Goal: Understand process/instructions: Learn how to perform a task or action

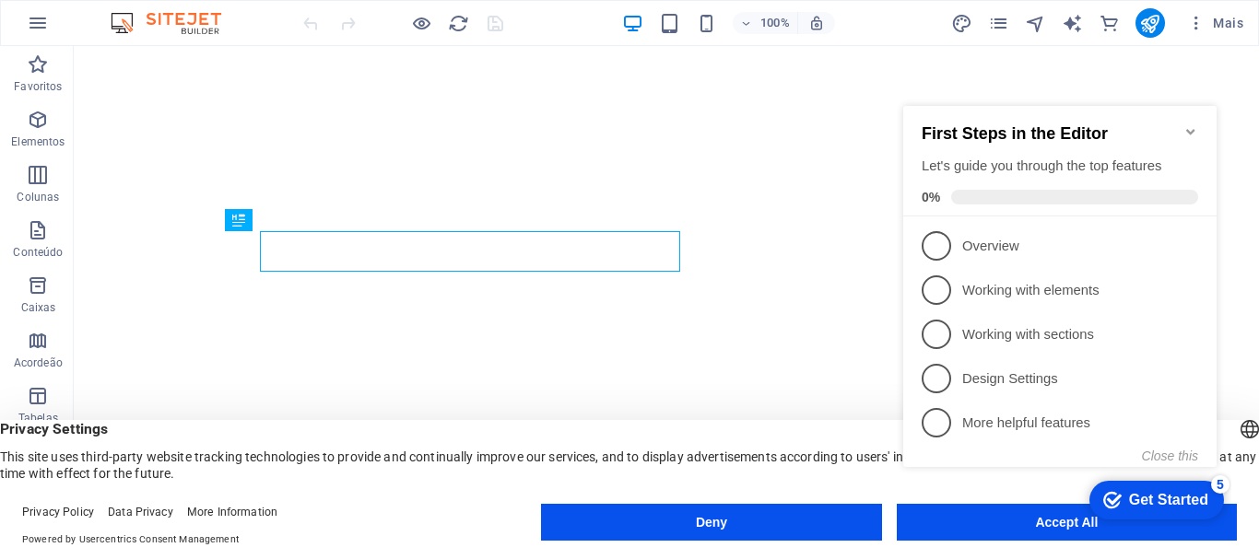
click at [1032, 513] on div "checkmark Get Started 5 First Steps in the Editor Let's guide you through the t…" at bounding box center [1063, 303] width 335 height 448
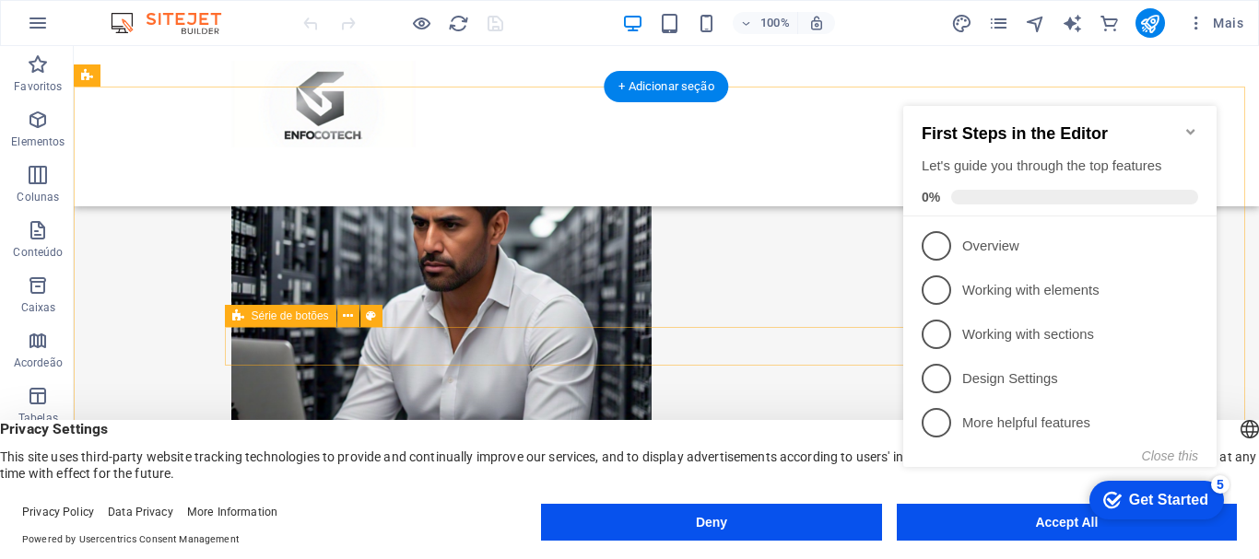
scroll to position [291, 0]
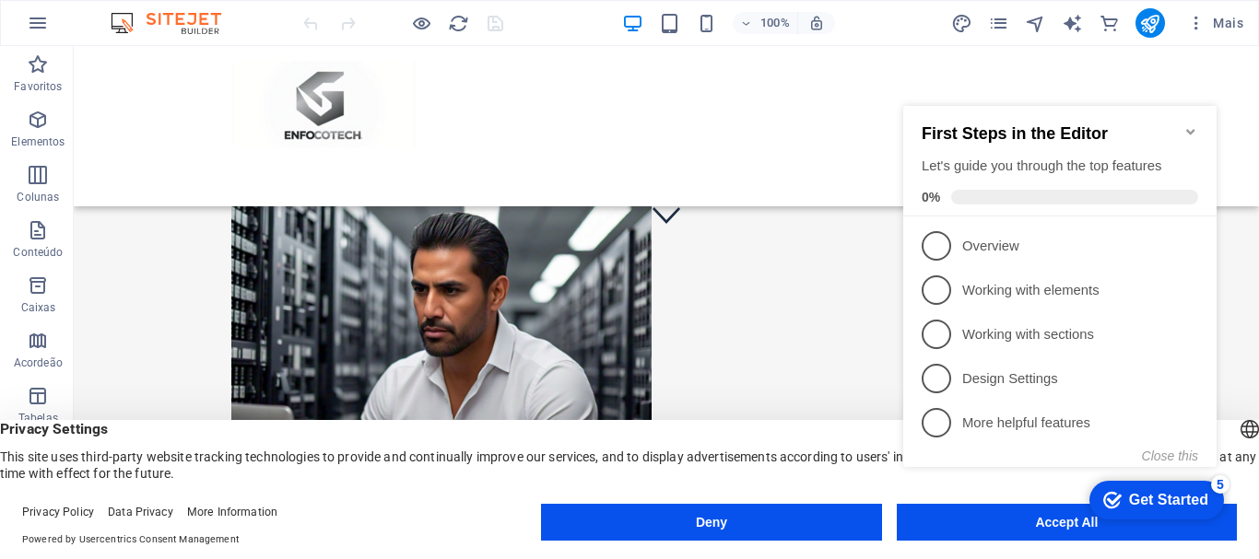
click at [1054, 523] on div "checkmark Get Started 5 First Steps in the Editor Let's guide you through the t…" at bounding box center [1063, 303] width 335 height 448
click at [1000, 526] on div "checkmark Get Started 5 First Steps in the Editor Let's guide you through the t…" at bounding box center [1063, 303] width 335 height 448
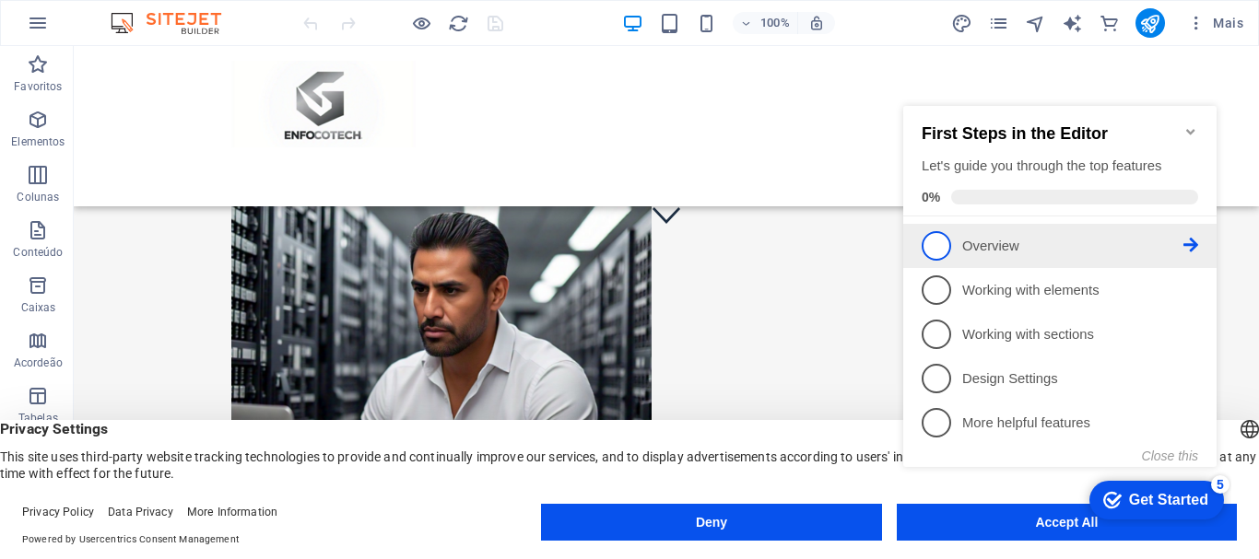
click at [945, 245] on span "1" at bounding box center [935, 245] width 29 height 29
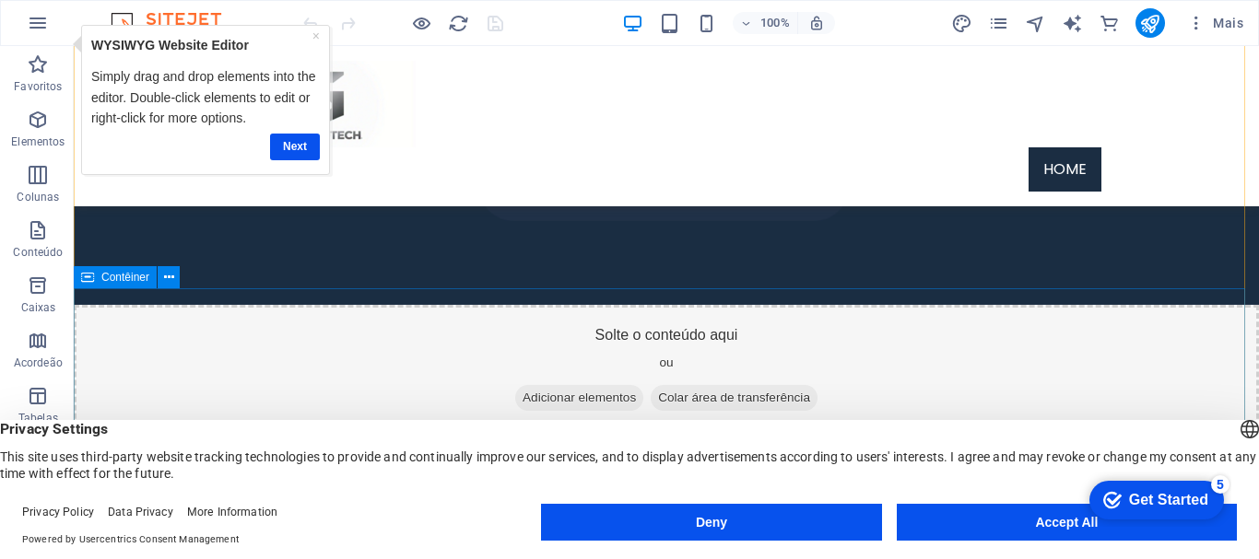
scroll to position [1950, 0]
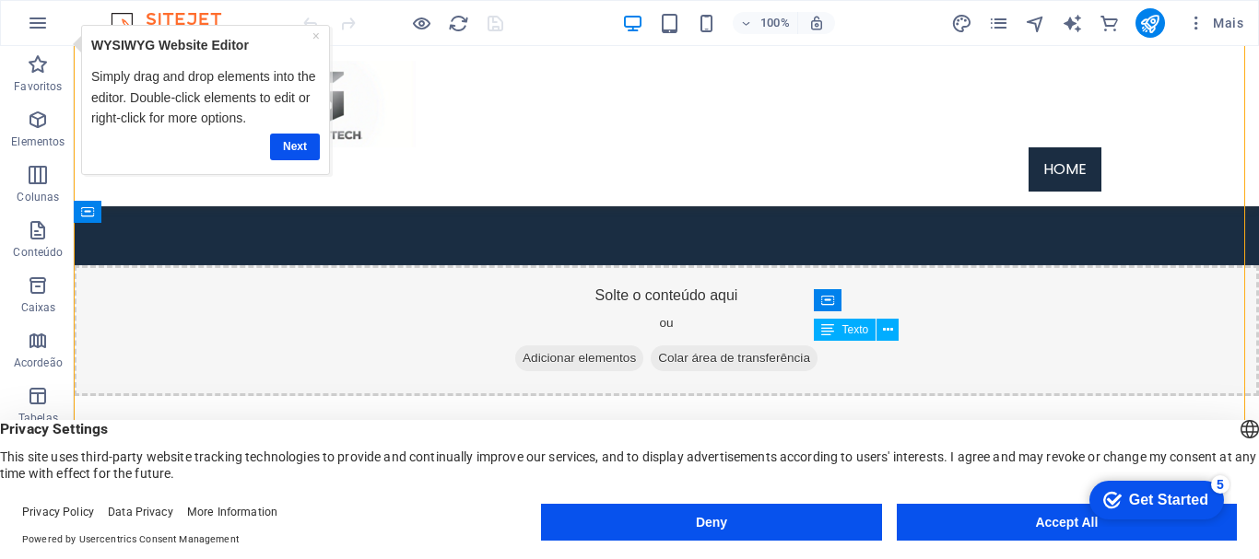
drag, startPoint x: 867, startPoint y: 355, endPoint x: 953, endPoint y: 351, distance: 85.8
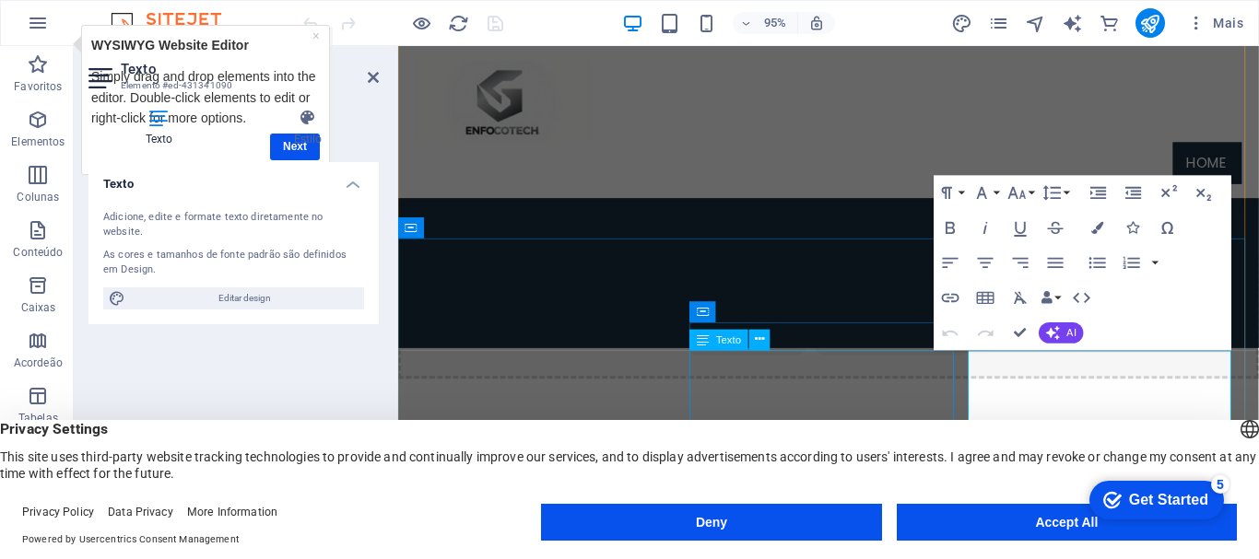
scroll to position [1921, 0]
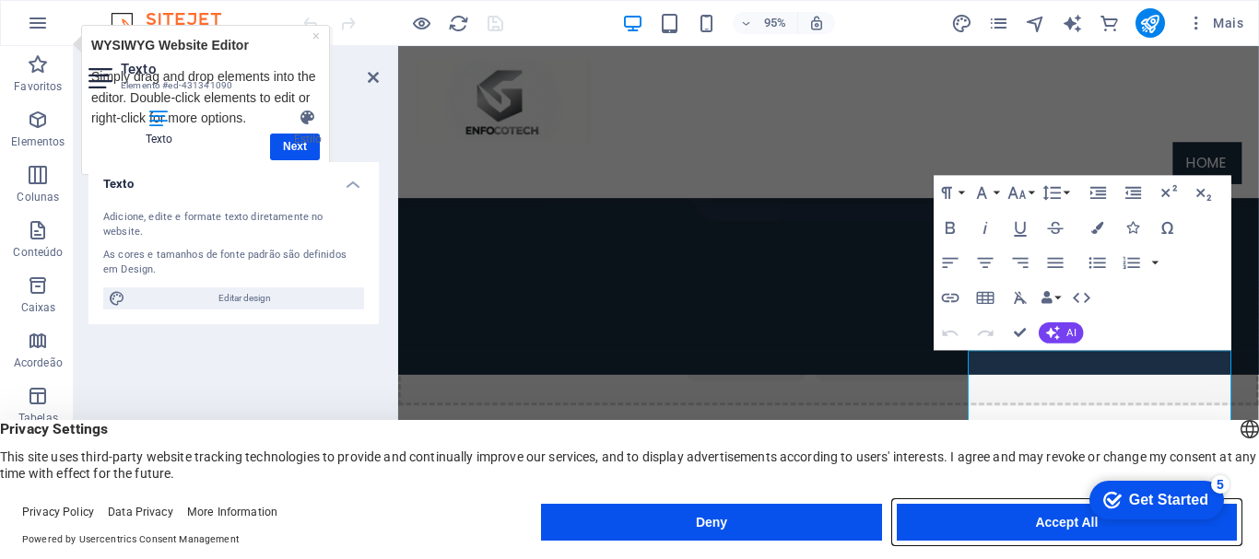
click at [988, 513] on button "Accept All" at bounding box center [1067, 522] width 340 height 37
